Goal: Task Accomplishment & Management: Use online tool/utility

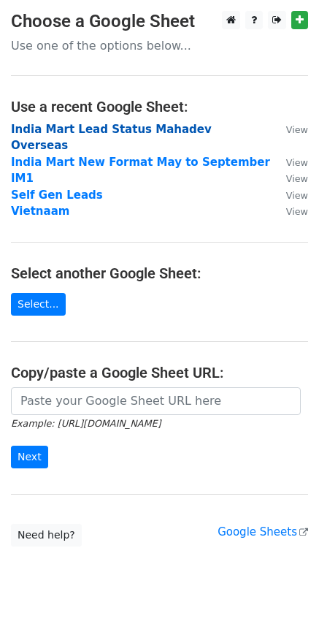
click at [62, 131] on strong "India Mart Lead Status Mahadev Overseas" at bounding box center [111, 138] width 201 height 30
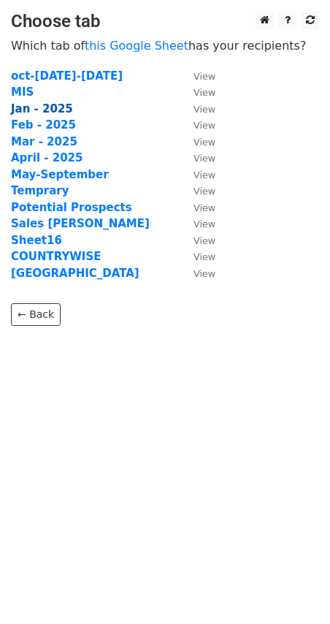
click at [49, 111] on strong "Jan - 2025" at bounding box center [42, 108] width 62 height 13
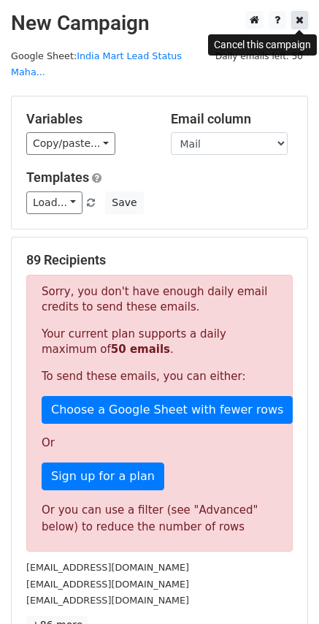
click at [302, 20] on icon at bounding box center [300, 20] width 8 height 10
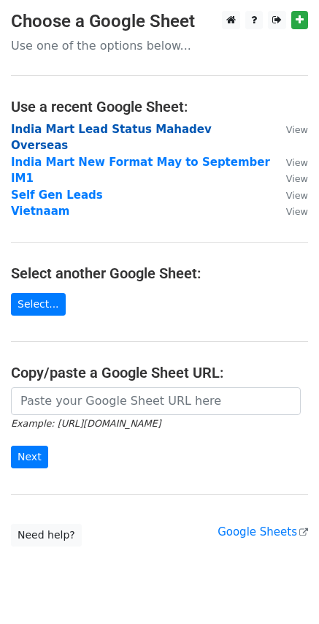
click at [148, 124] on strong "India Mart Lead Status Mahadev Overseas" at bounding box center [111, 138] width 201 height 30
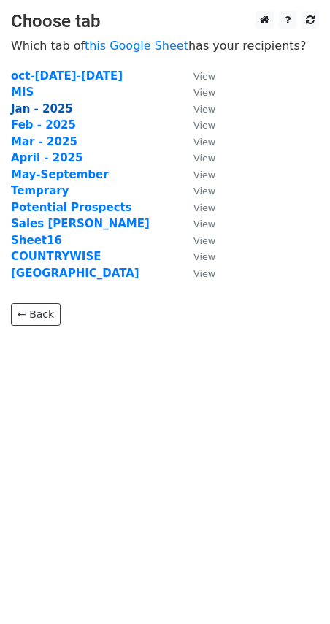
click at [37, 110] on strong "Jan - 2025" at bounding box center [42, 108] width 62 height 13
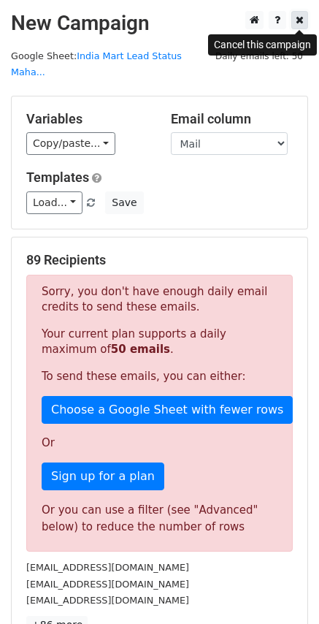
click at [303, 18] on icon at bounding box center [300, 20] width 8 height 10
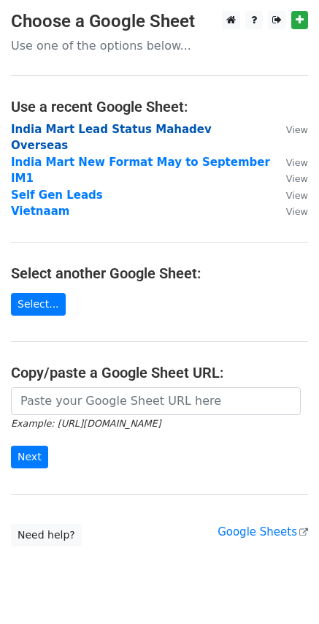
click at [110, 127] on strong "India Mart Lead Status Mahadev Overseas" at bounding box center [111, 138] width 201 height 30
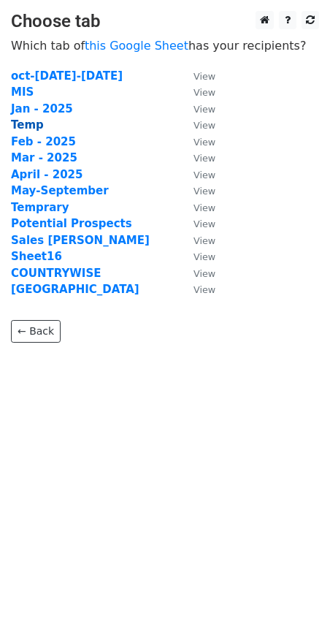
click at [26, 124] on strong "Temp" at bounding box center [27, 124] width 33 height 13
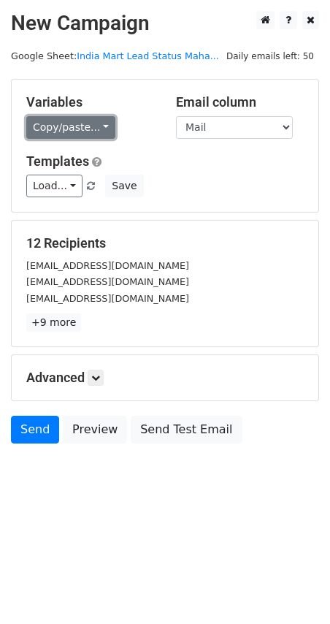
click at [34, 124] on link "Copy/paste..." at bounding box center [70, 127] width 89 height 23
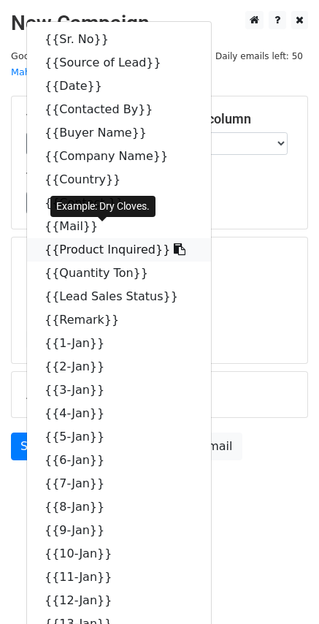
click at [84, 238] on link "{{Product Inquired}}" at bounding box center [119, 249] width 184 height 23
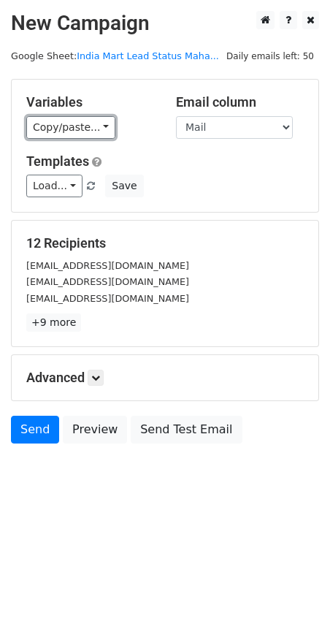
click at [64, 123] on link "Copy/paste..." at bounding box center [70, 127] width 89 height 23
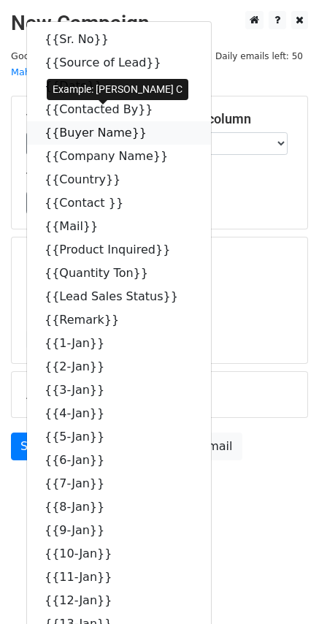
click at [82, 123] on link "{{Buyer Name}}" at bounding box center [119, 132] width 184 height 23
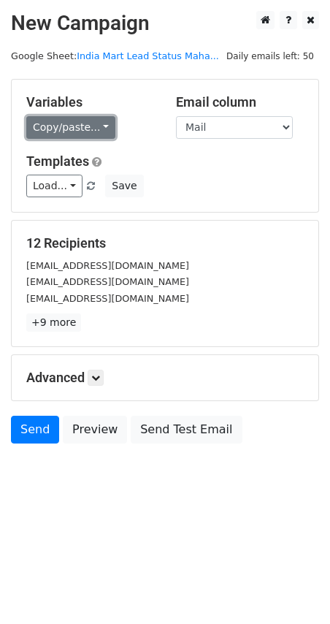
click at [74, 122] on link "Copy/paste..." at bounding box center [70, 127] width 89 height 23
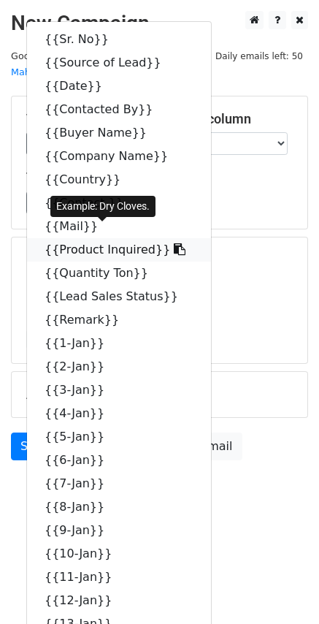
click at [93, 238] on link "{{Product Inquired}}" at bounding box center [119, 249] width 184 height 23
